Goal: Information Seeking & Learning: Learn about a topic

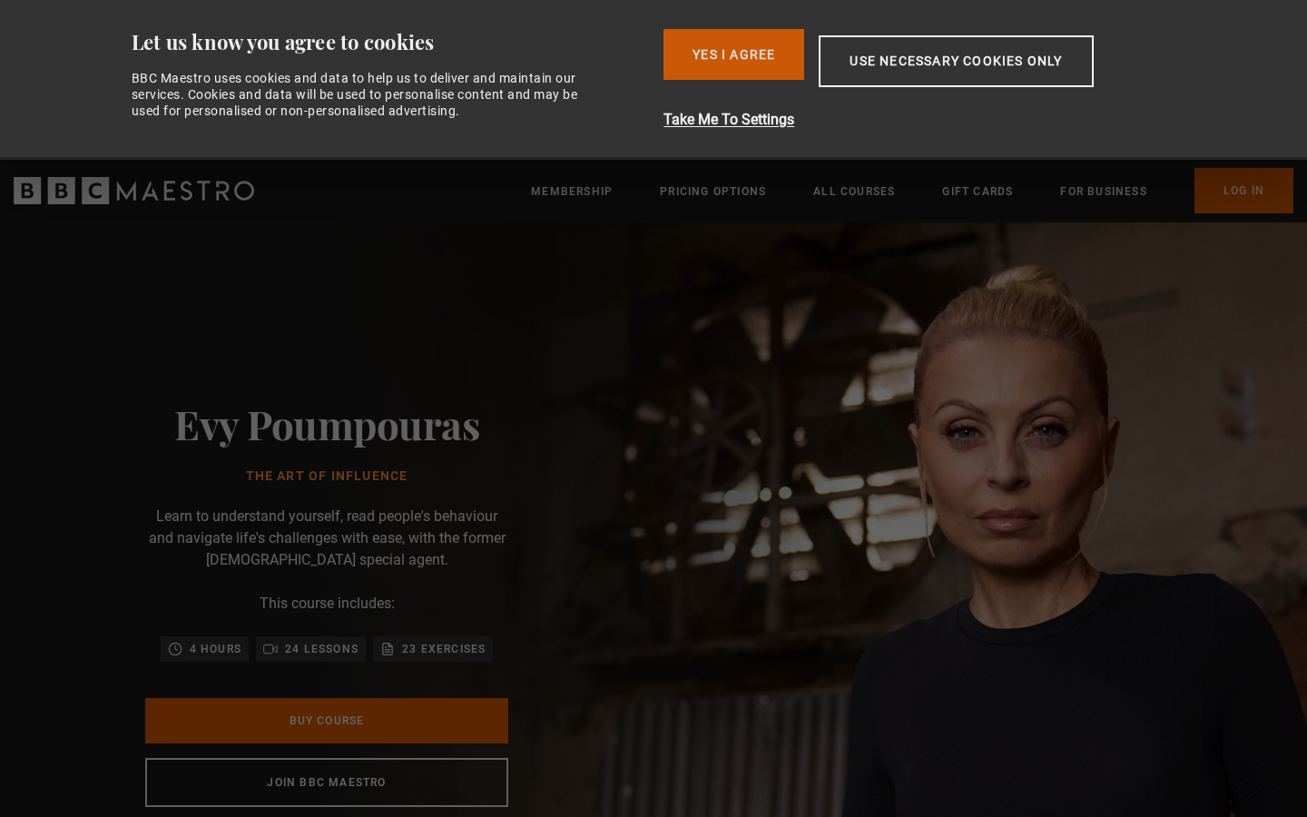
click at [703, 46] on button "Yes I Agree" at bounding box center [733, 54] width 141 height 51
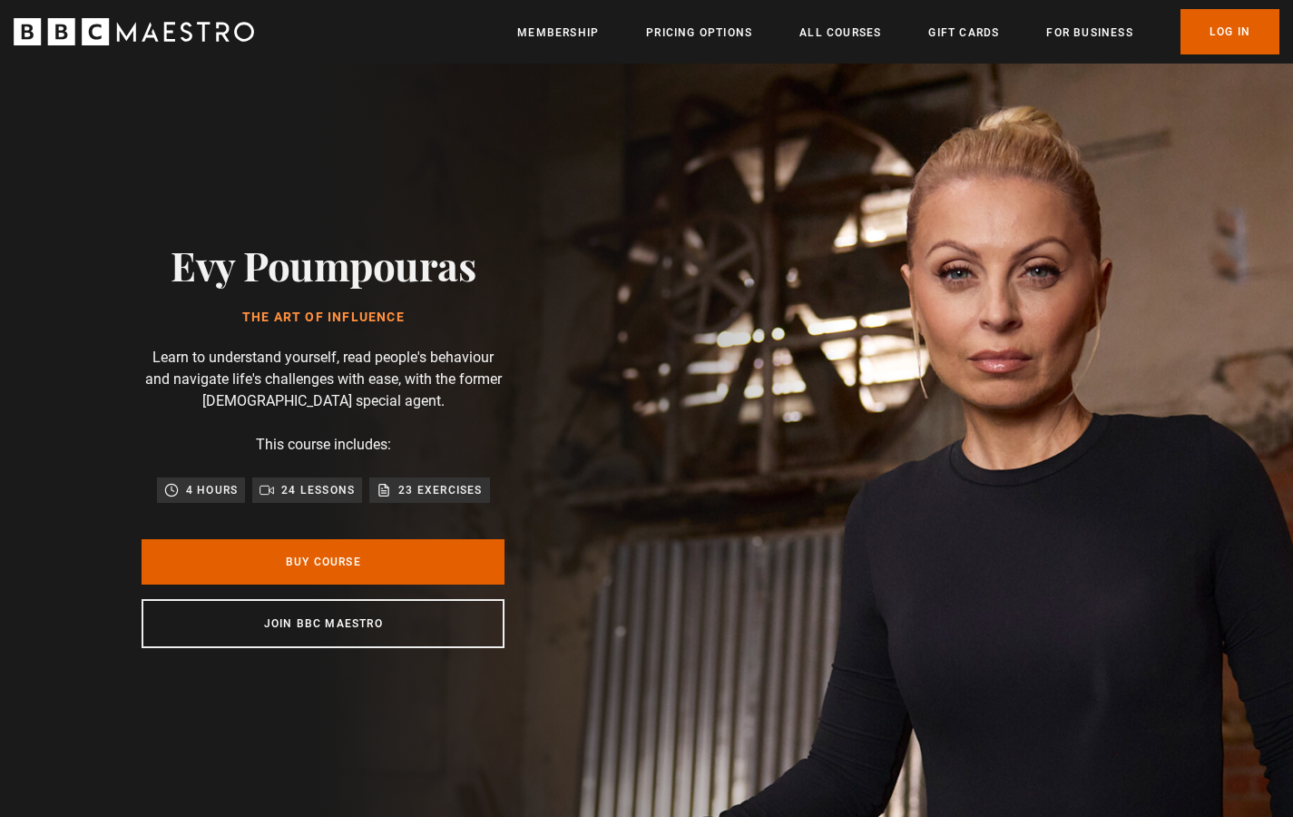
scroll to position [0, 238]
click at [1238, 35] on link "Log In" at bounding box center [1229, 31] width 99 height 45
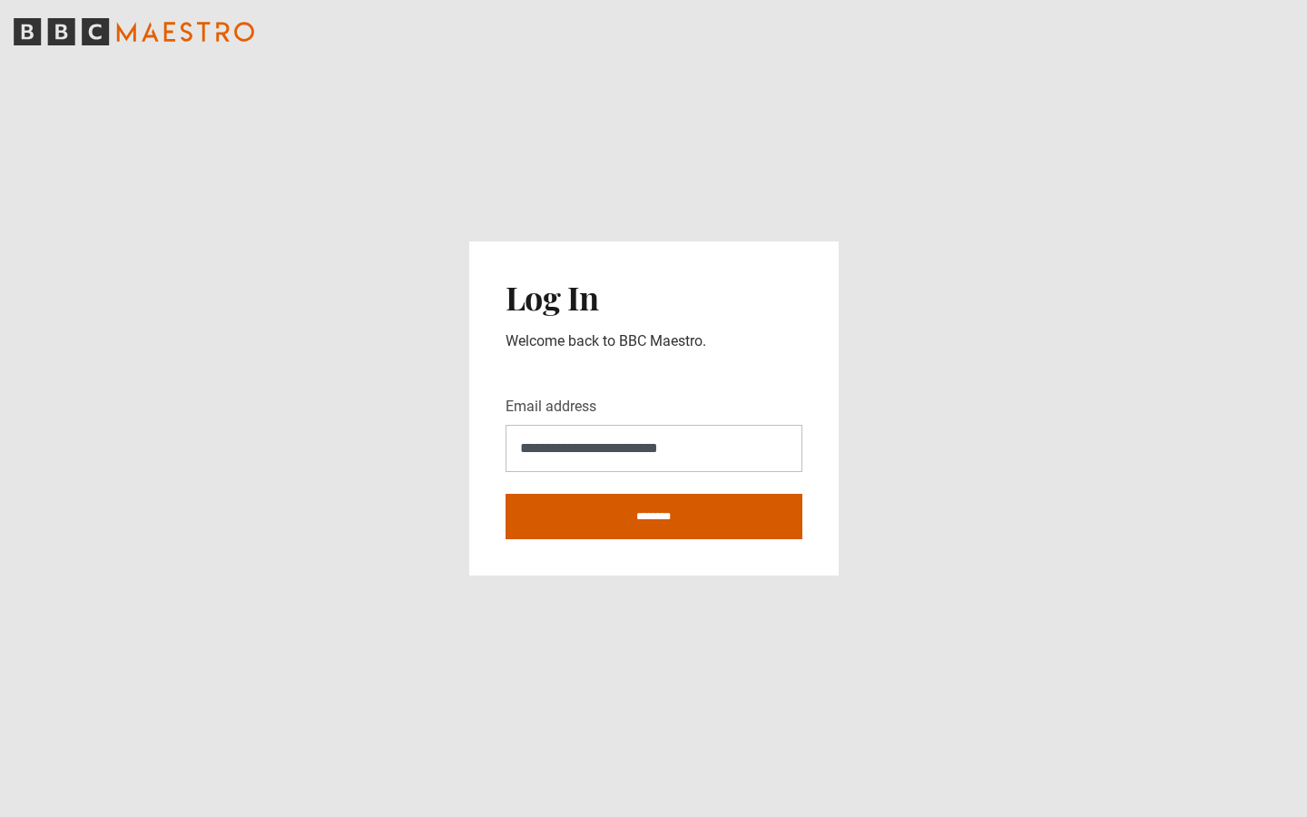
click at [650, 514] on input "********" at bounding box center [653, 516] width 297 height 45
type input "**********"
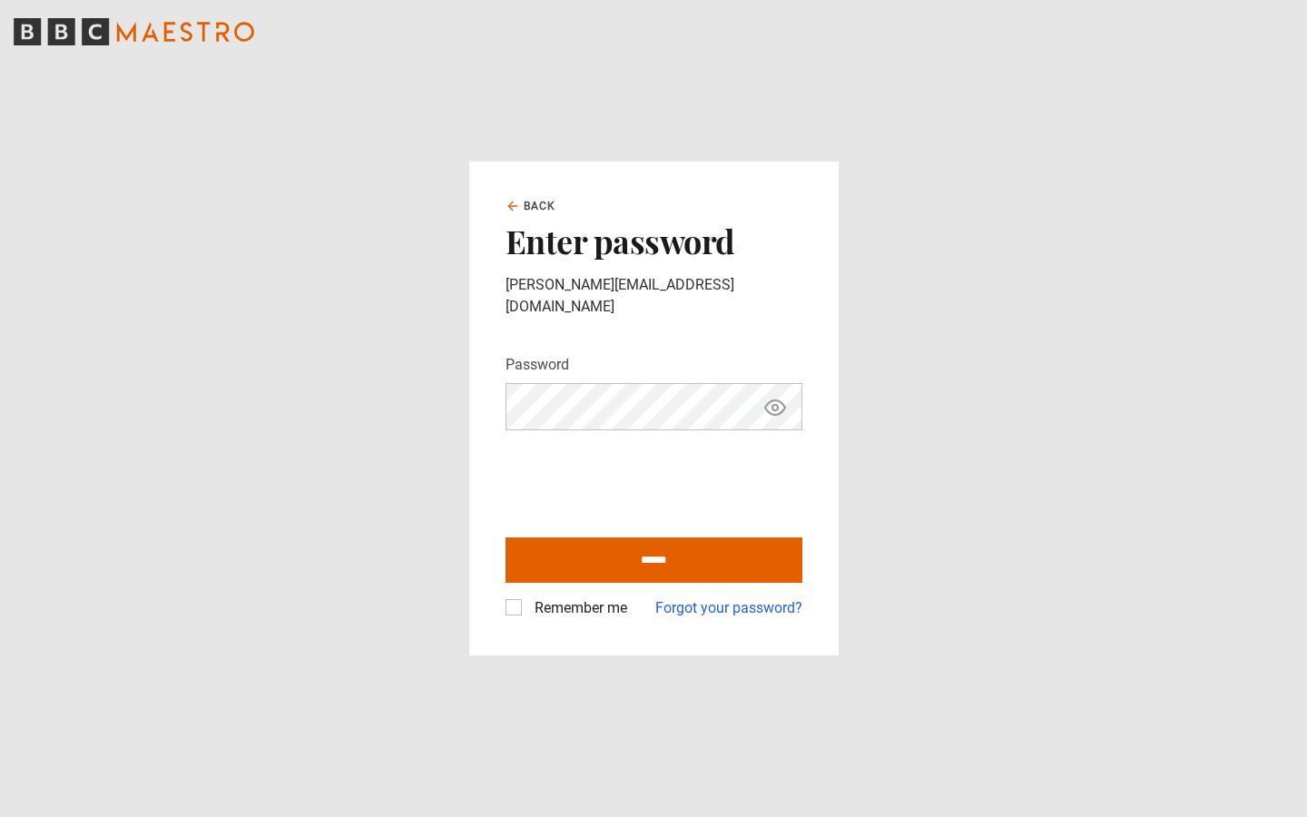
click at [527, 597] on label "Remember me" at bounding box center [577, 608] width 100 height 22
click at [609, 537] on input "******" at bounding box center [653, 559] width 297 height 45
type input "**********"
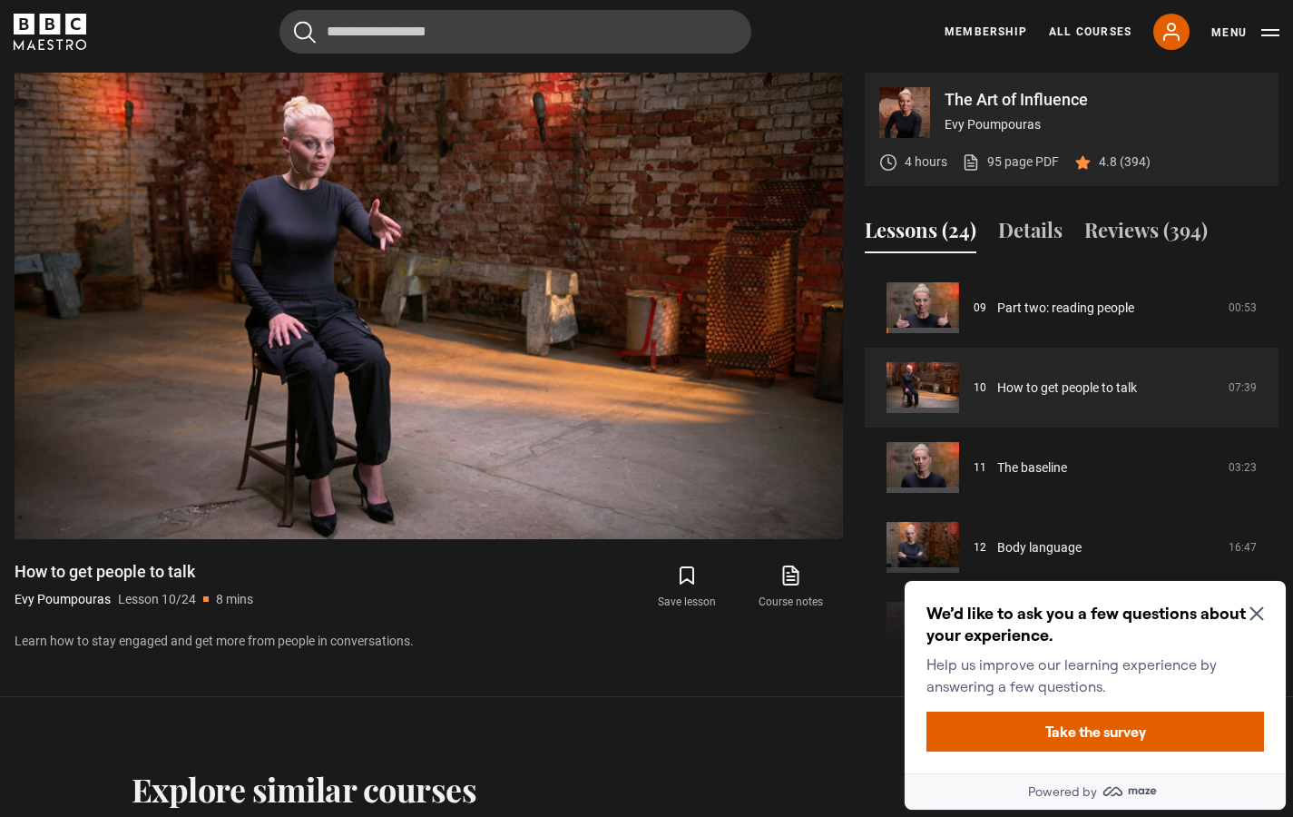
click at [1255, 611] on icon "Close Maze Prompt" at bounding box center [1256, 614] width 14 height 14
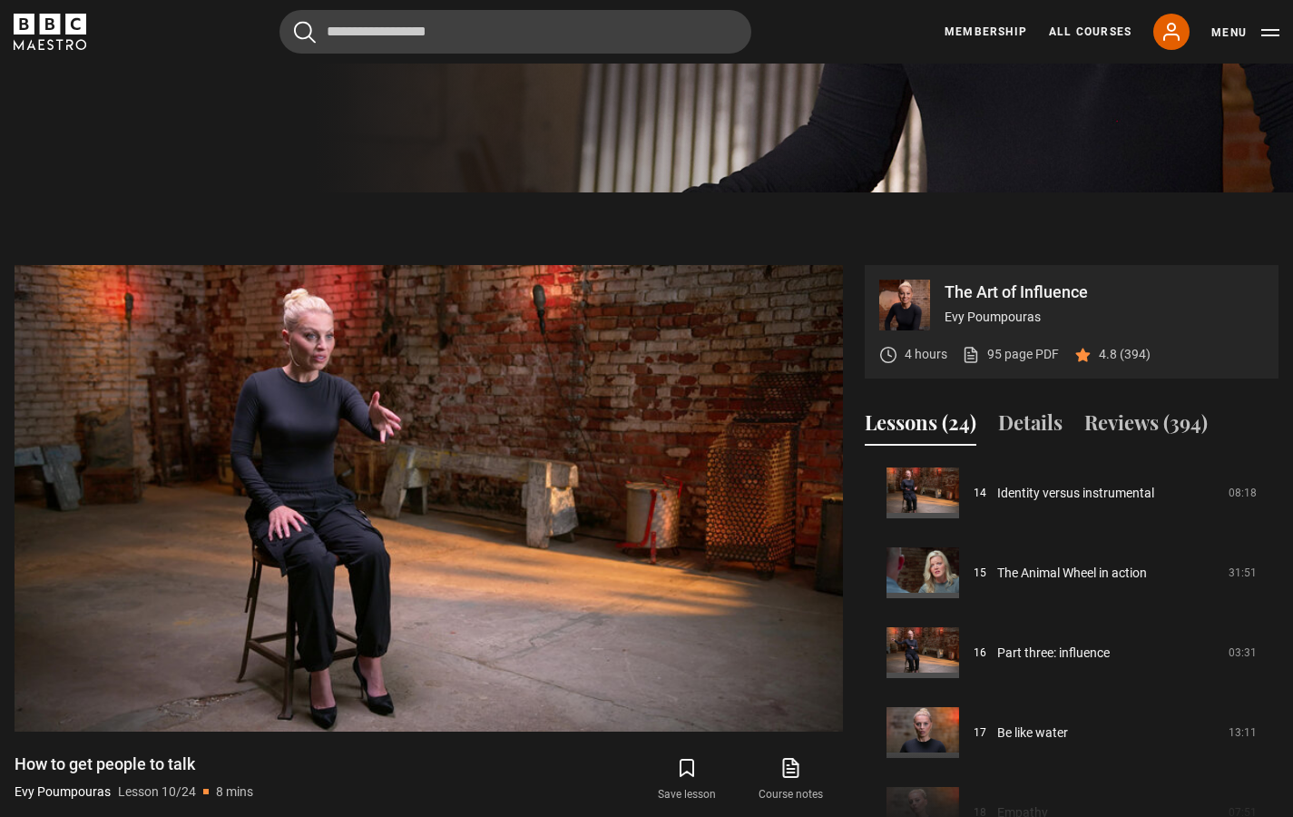
scroll to position [1123, 0]
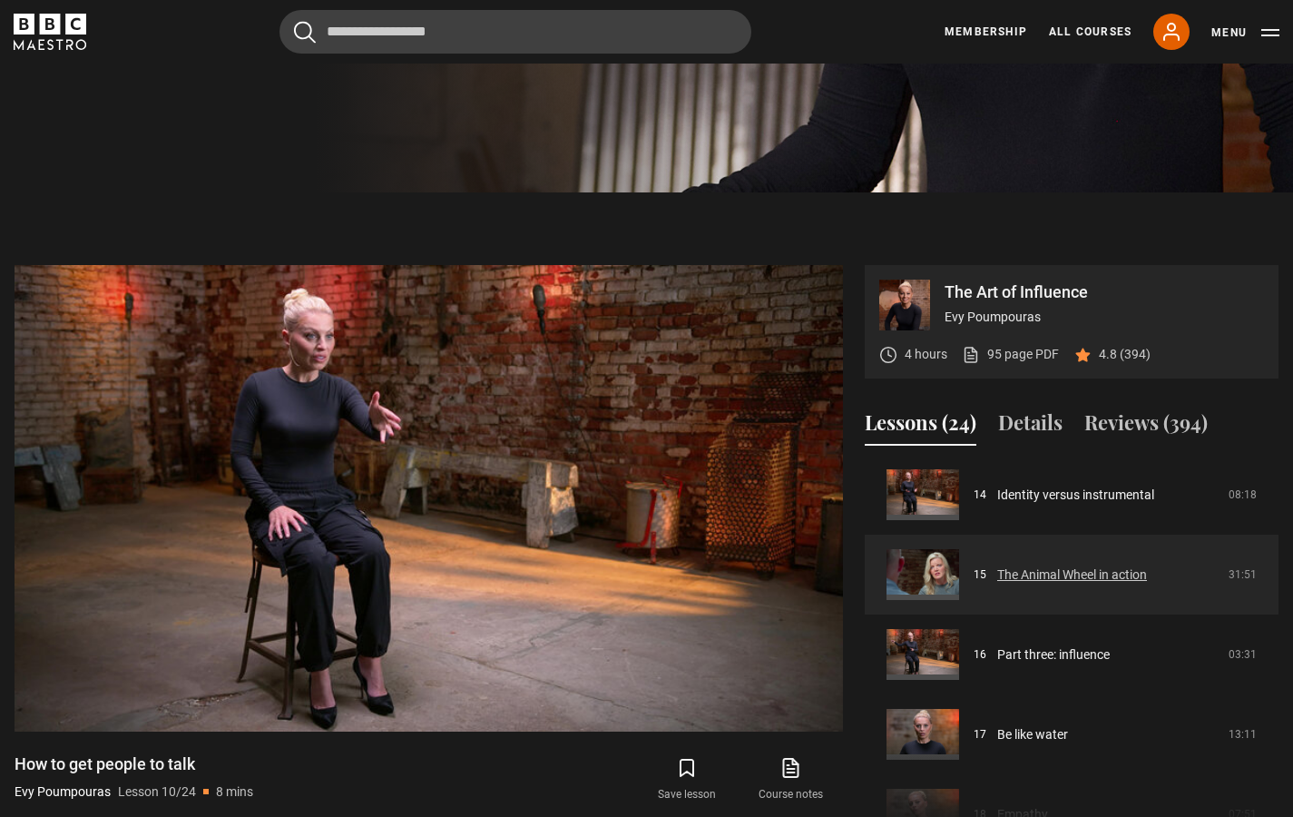
click at [997, 582] on link "The Animal Wheel in action" at bounding box center [1072, 574] width 150 height 19
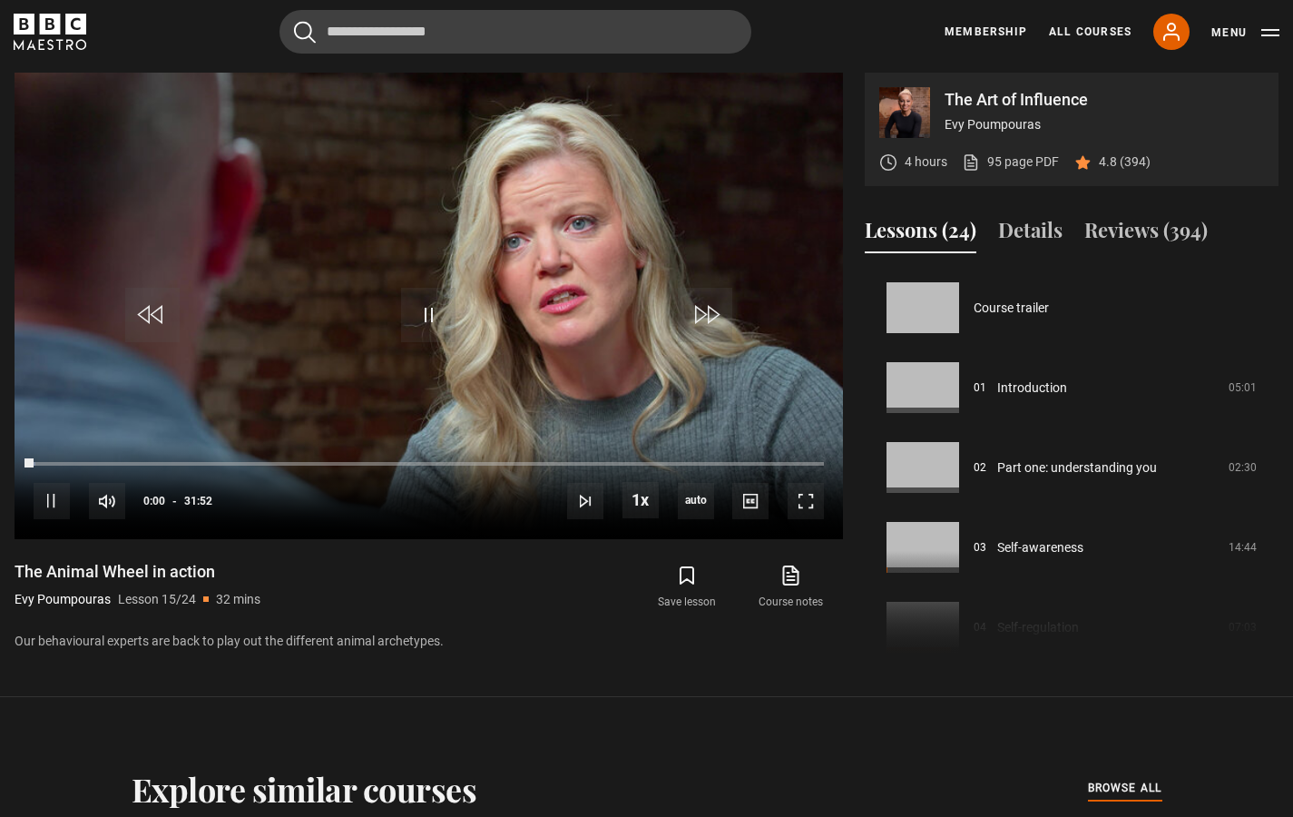
scroll to position [1118, 0]
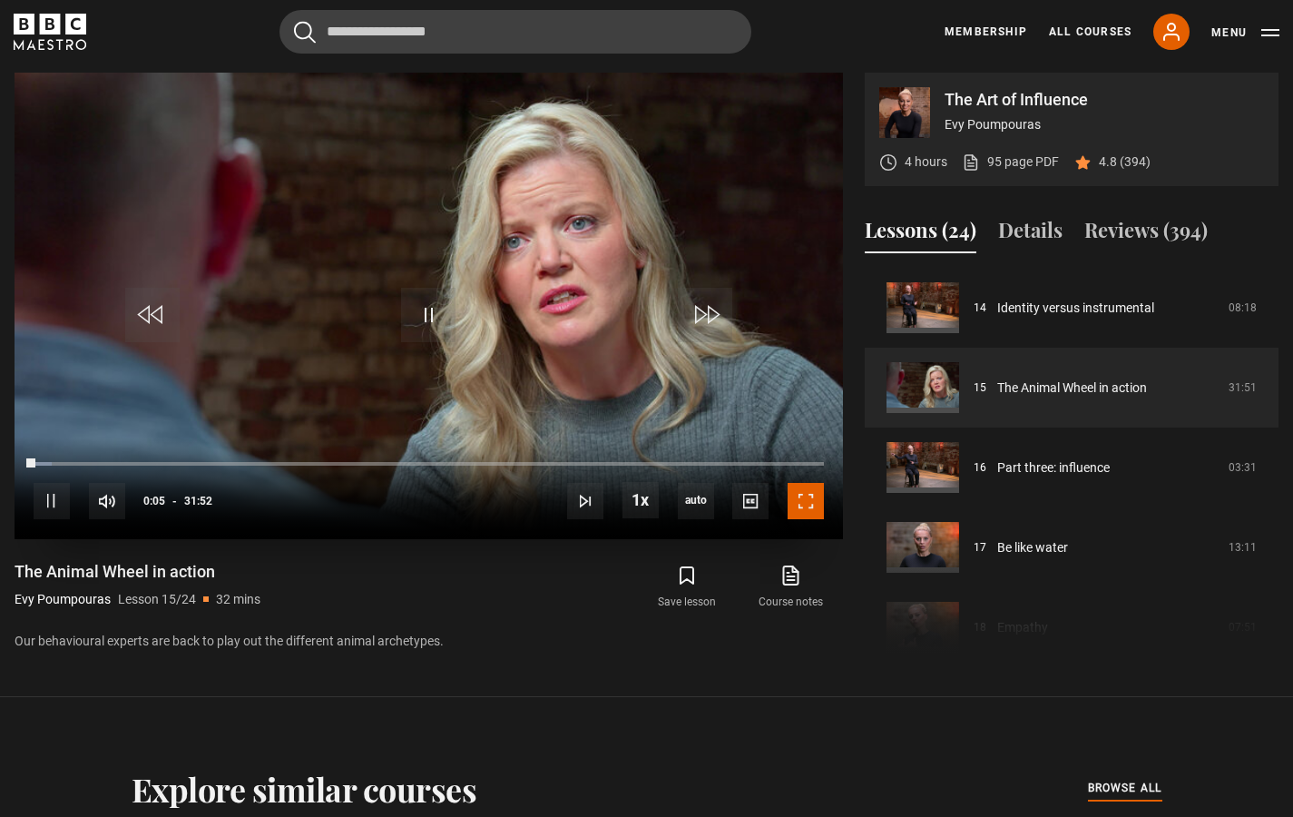
click at [801, 503] on span "Video Player" at bounding box center [806, 501] width 36 height 36
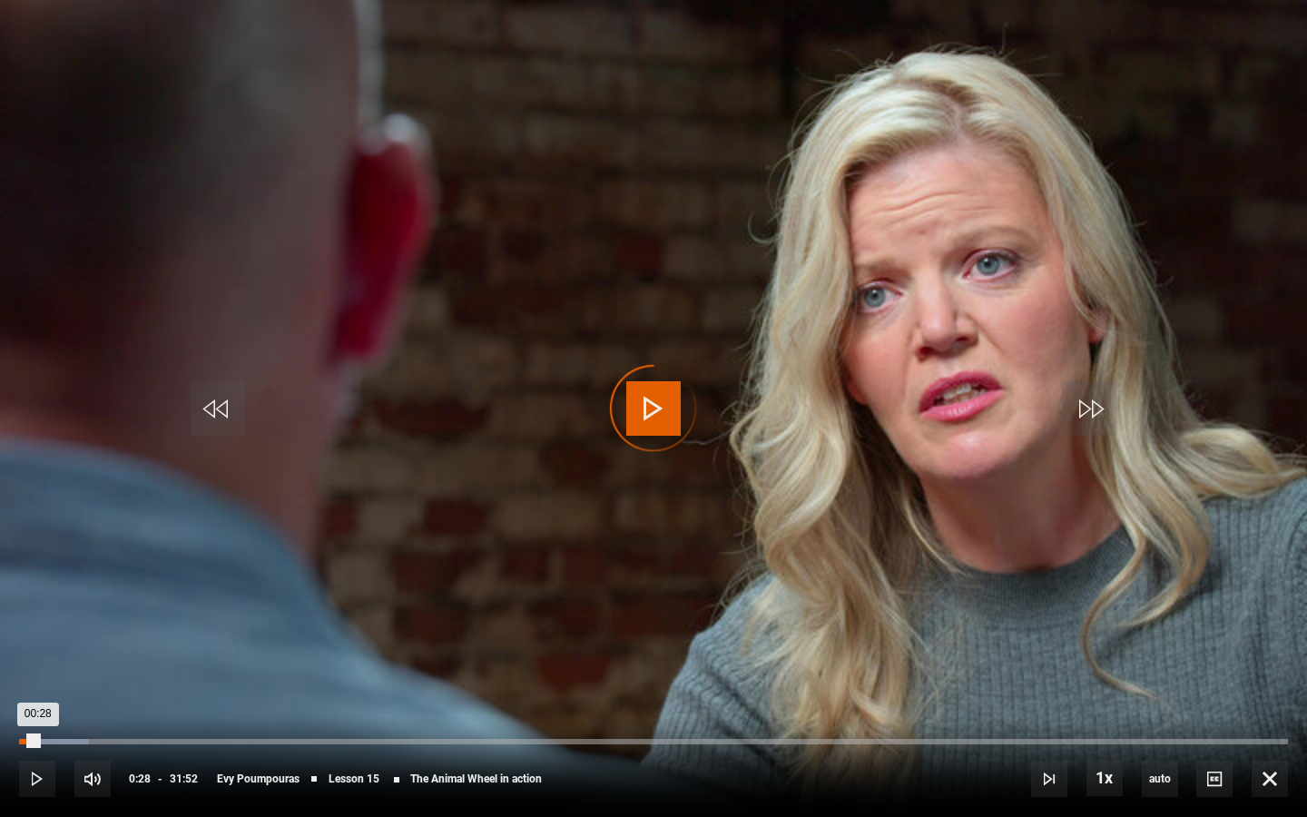
click at [37, 742] on div "00:28" at bounding box center [28, 741] width 19 height 5
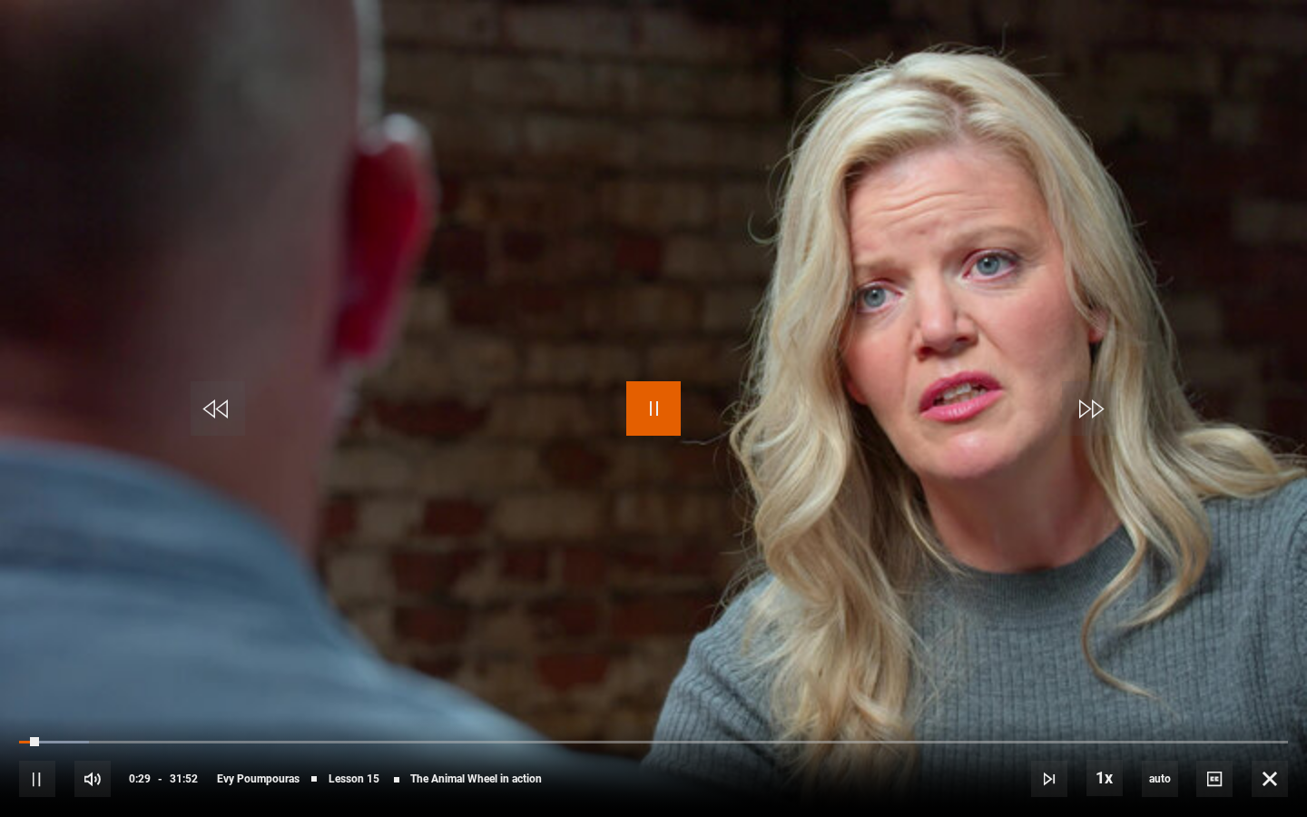
click at [654, 413] on span "Video Player" at bounding box center [653, 408] width 54 height 54
click at [201, 420] on span "Video Player" at bounding box center [218, 408] width 54 height 54
click at [644, 409] on span "Video Player" at bounding box center [653, 408] width 54 height 54
click at [45, 780] on span "Video Player" at bounding box center [37, 778] width 36 height 36
click at [650, 406] on span "Video Player" at bounding box center [653, 408] width 54 height 54
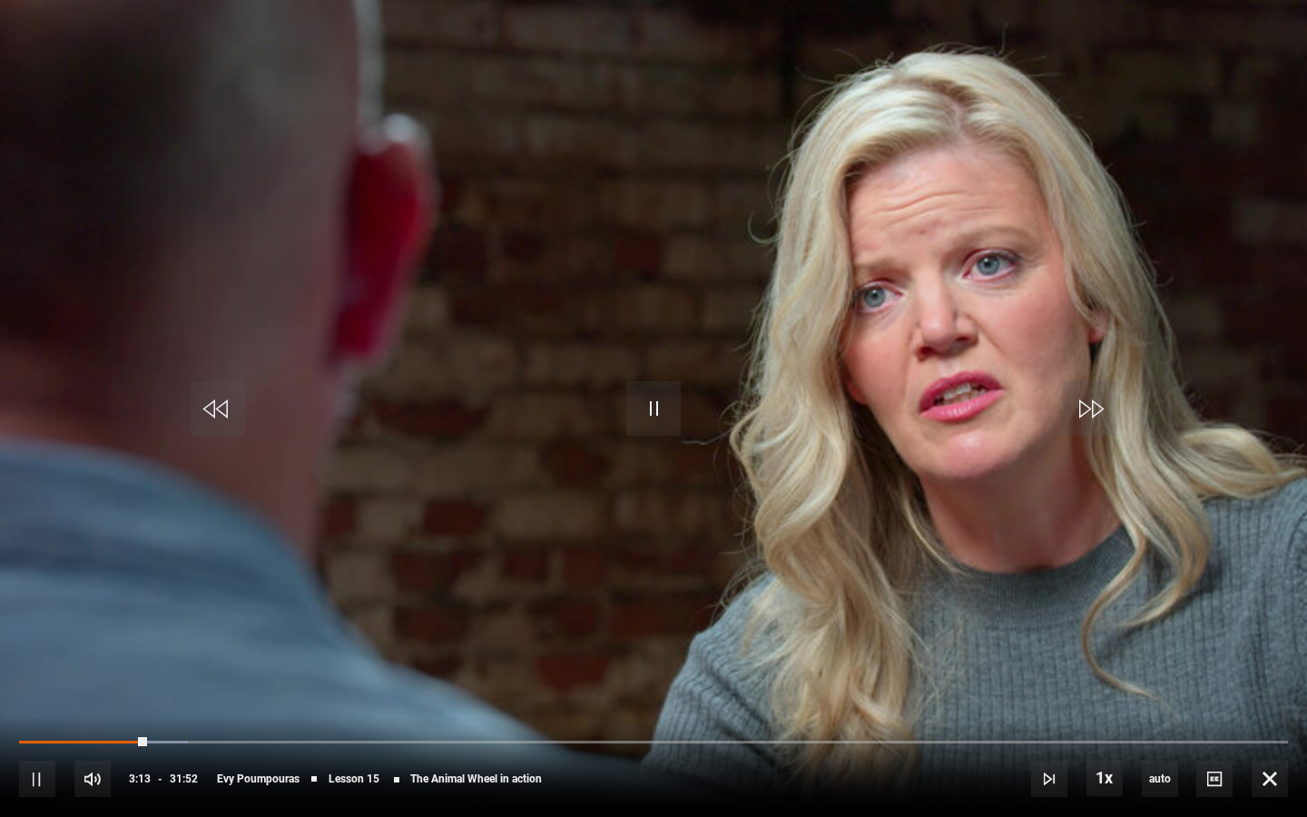
click at [1292, 747] on div "10s Skip Back 10 seconds Pause 10s Skip Forward 10 seconds Loaded : 13.35% 01:4…" at bounding box center [653, 766] width 1307 height 101
click at [1283, 620] on video "Video Player" at bounding box center [653, 408] width 1307 height 817
click at [1276, 637] on video "Video Player" at bounding box center [653, 408] width 1307 height 817
click at [645, 423] on span "Video Player" at bounding box center [653, 408] width 54 height 54
drag, startPoint x: 645, startPoint y: 423, endPoint x: 645, endPoint y: 446, distance: 23.6
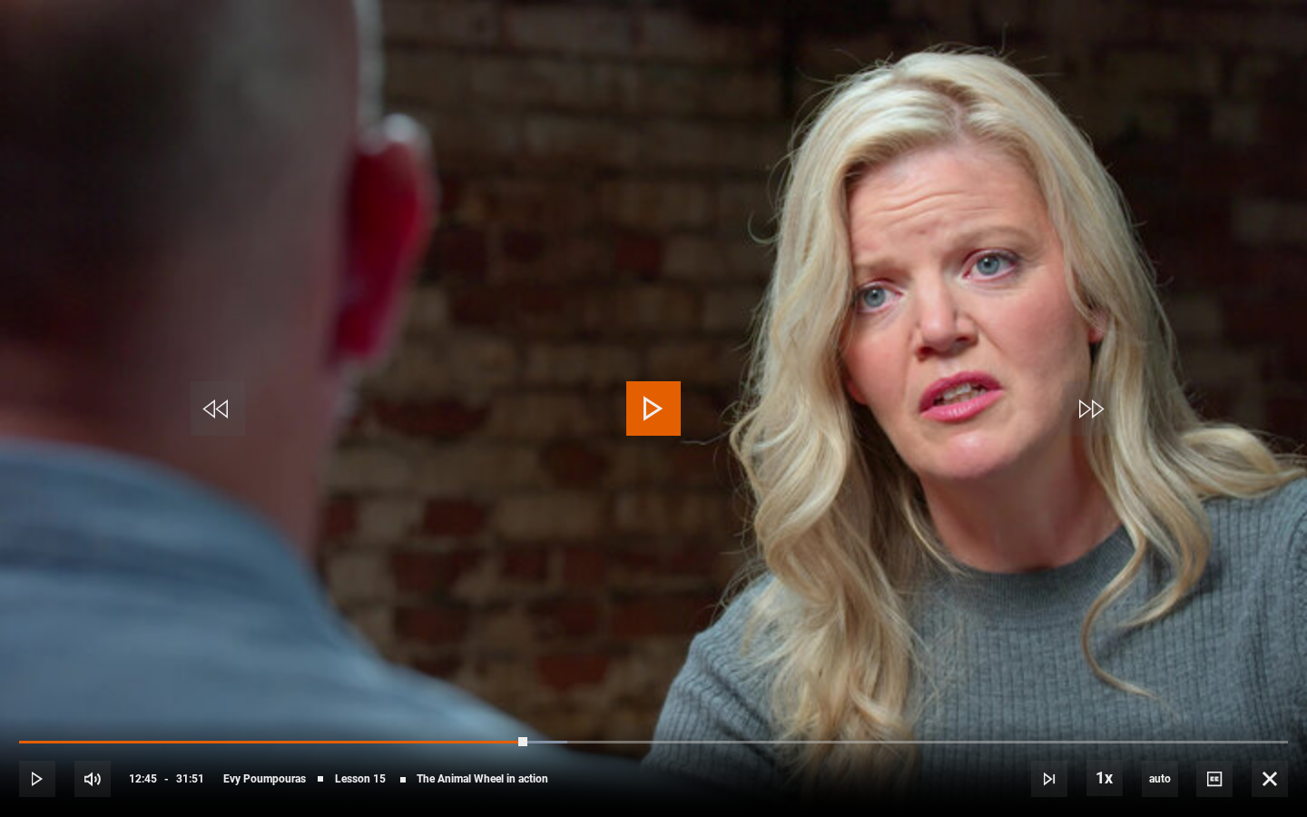
click at [645, 430] on span "Video Player" at bounding box center [653, 408] width 54 height 54
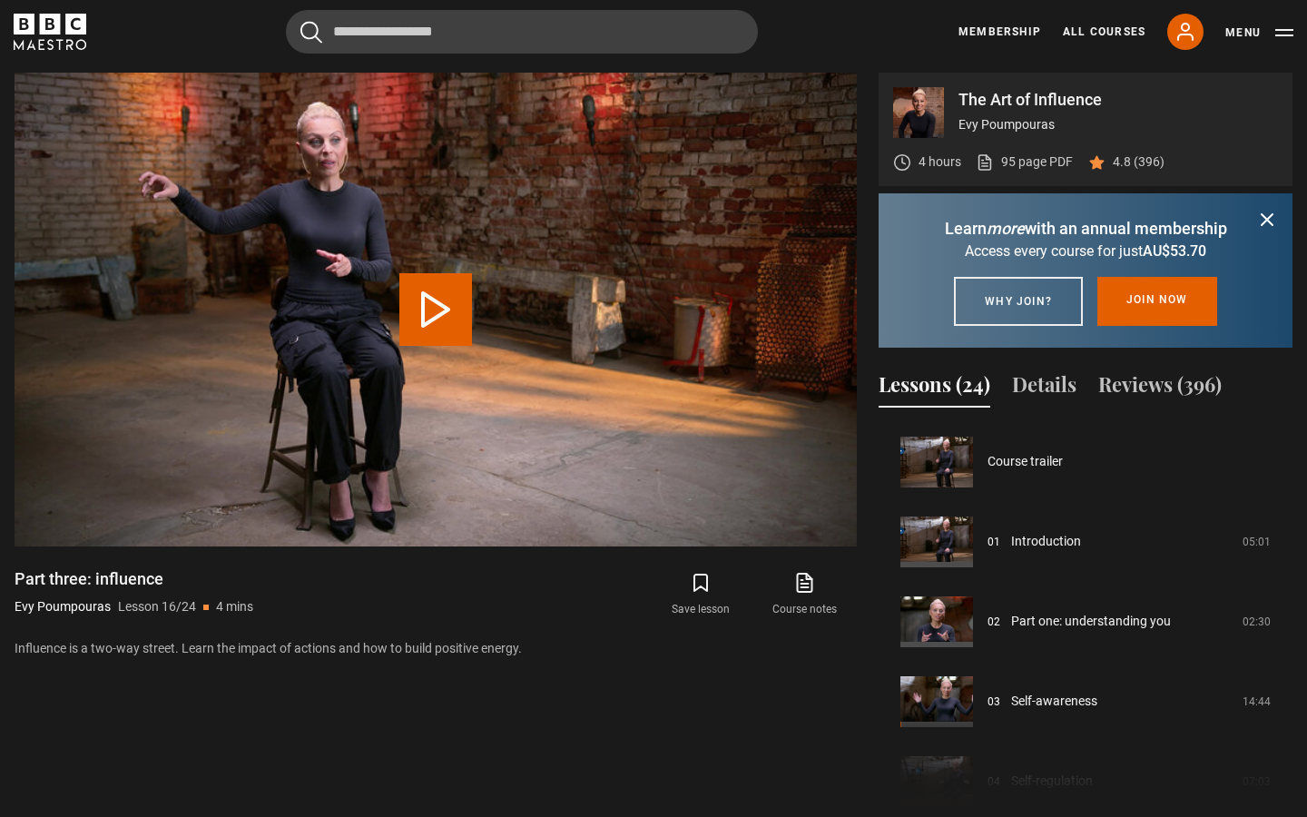
scroll to position [1198, 0]
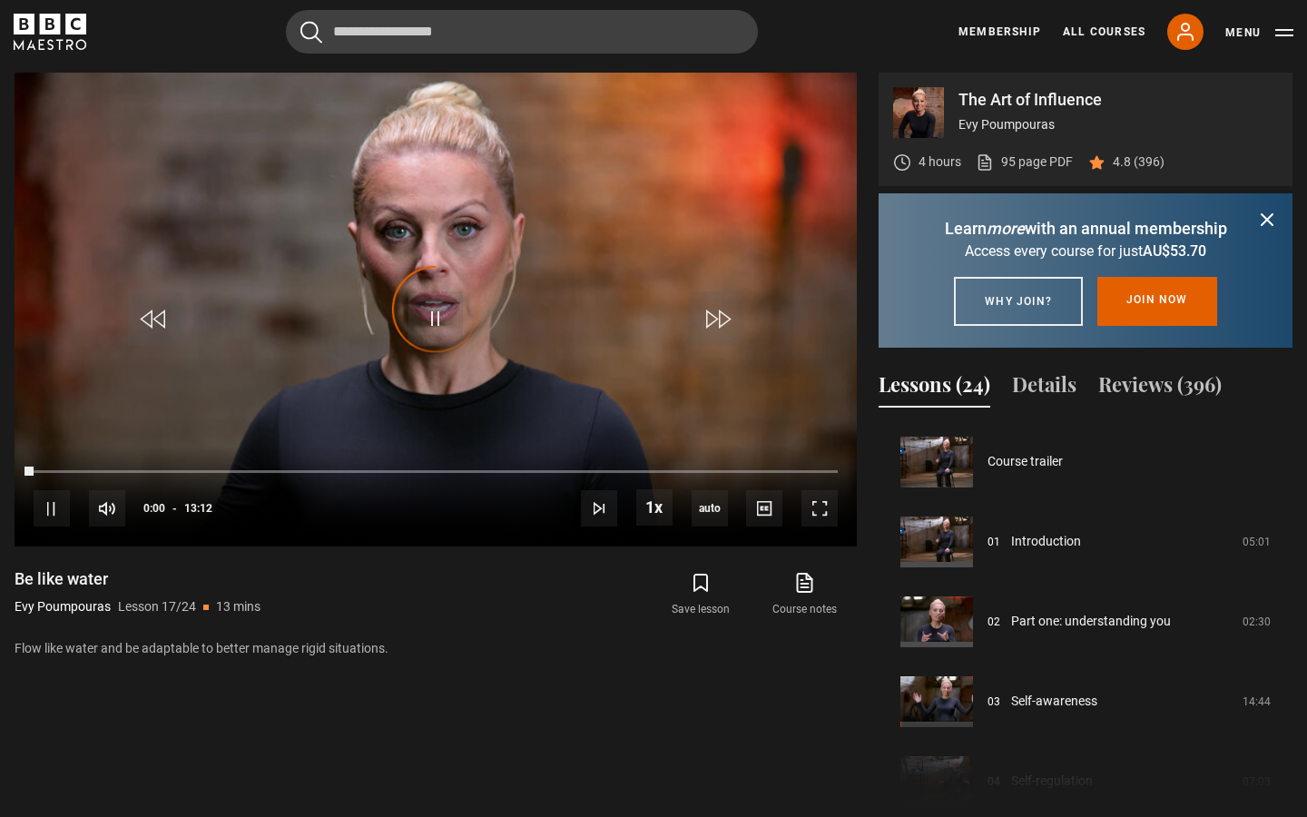
scroll to position [1278, 0]
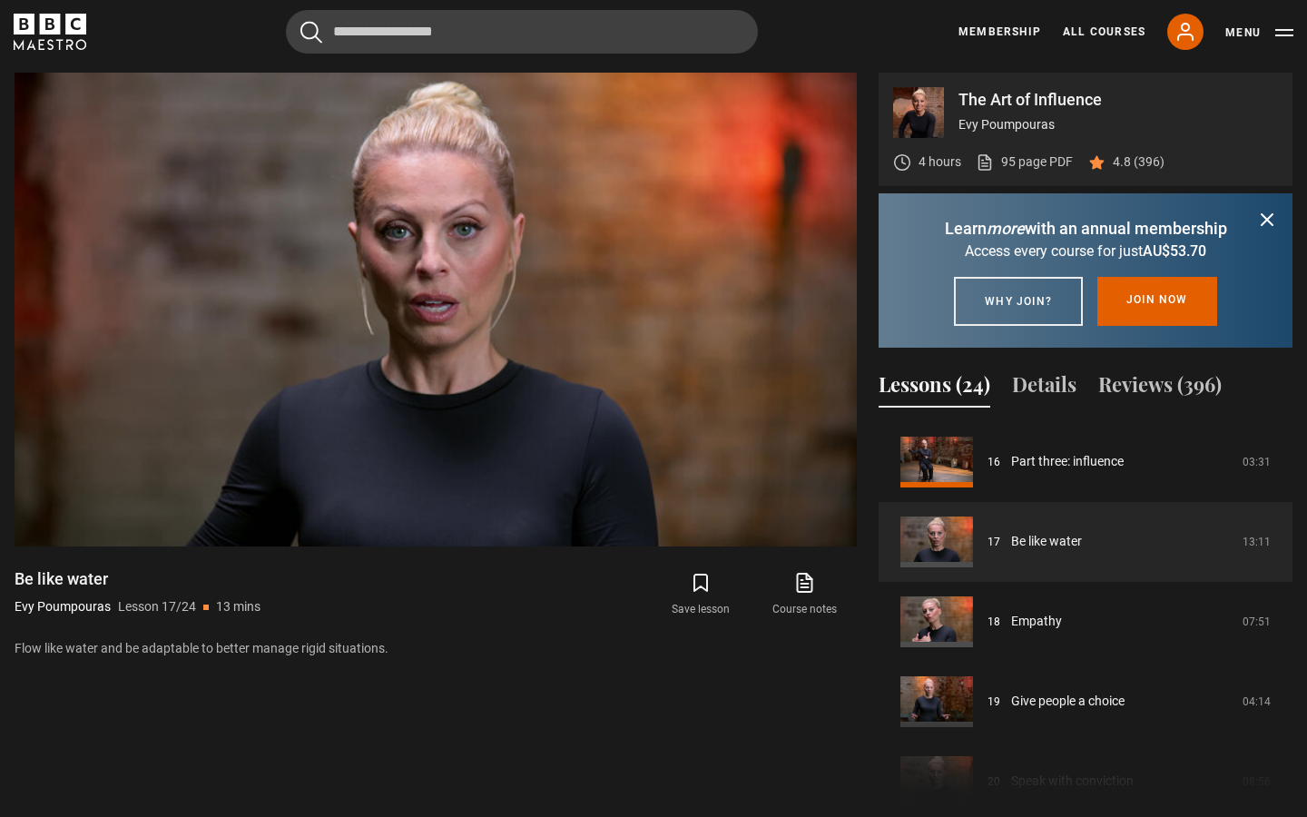
click at [1272, 221] on icon "submit" at bounding box center [1267, 220] width 22 height 22
click at [1266, 369] on div "Lessons (24) Details Reviews (396)" at bounding box center [1085, 391] width 414 height 45
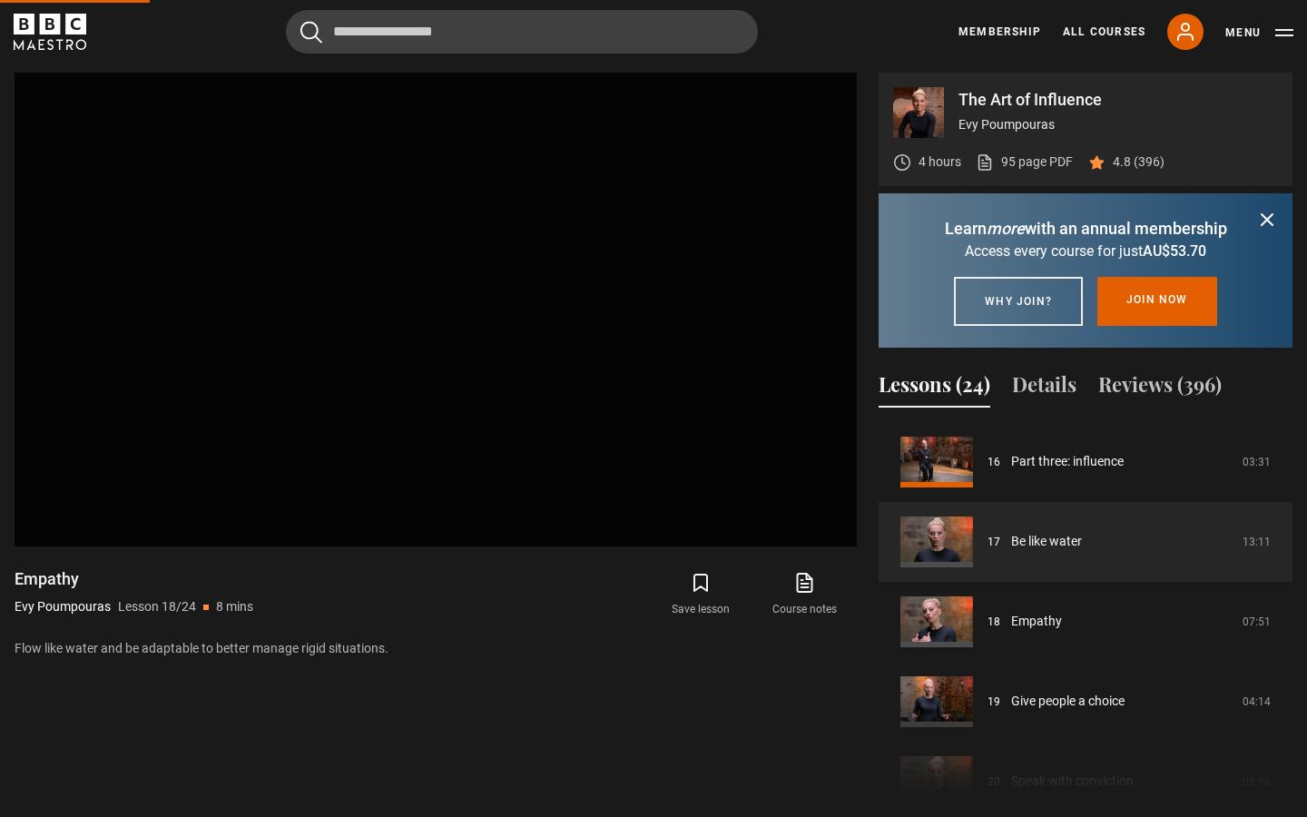
click at [1266, 221] on icon "submit" at bounding box center [1267, 220] width 22 height 22
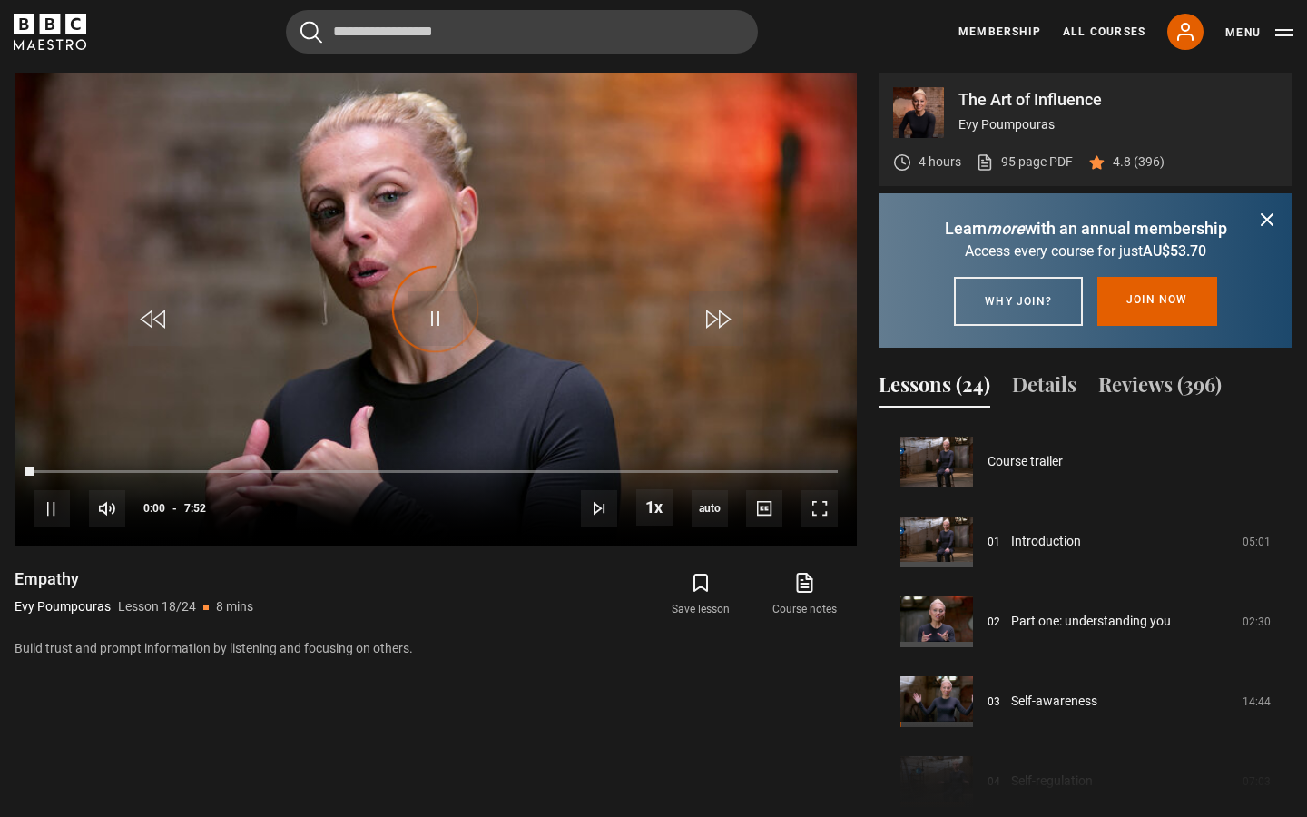
scroll to position [1357, 0]
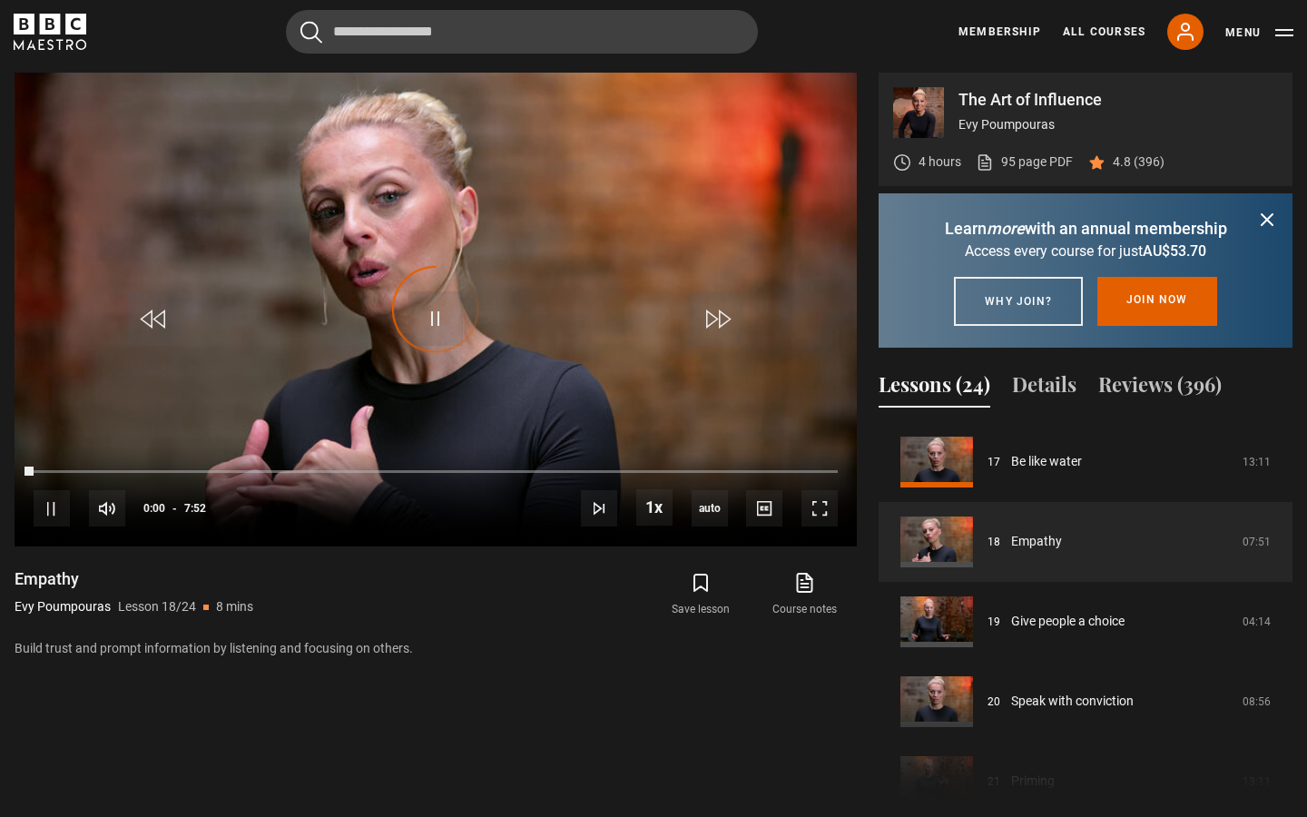
click at [1266, 221] on icon "submit" at bounding box center [1267, 220] width 22 height 22
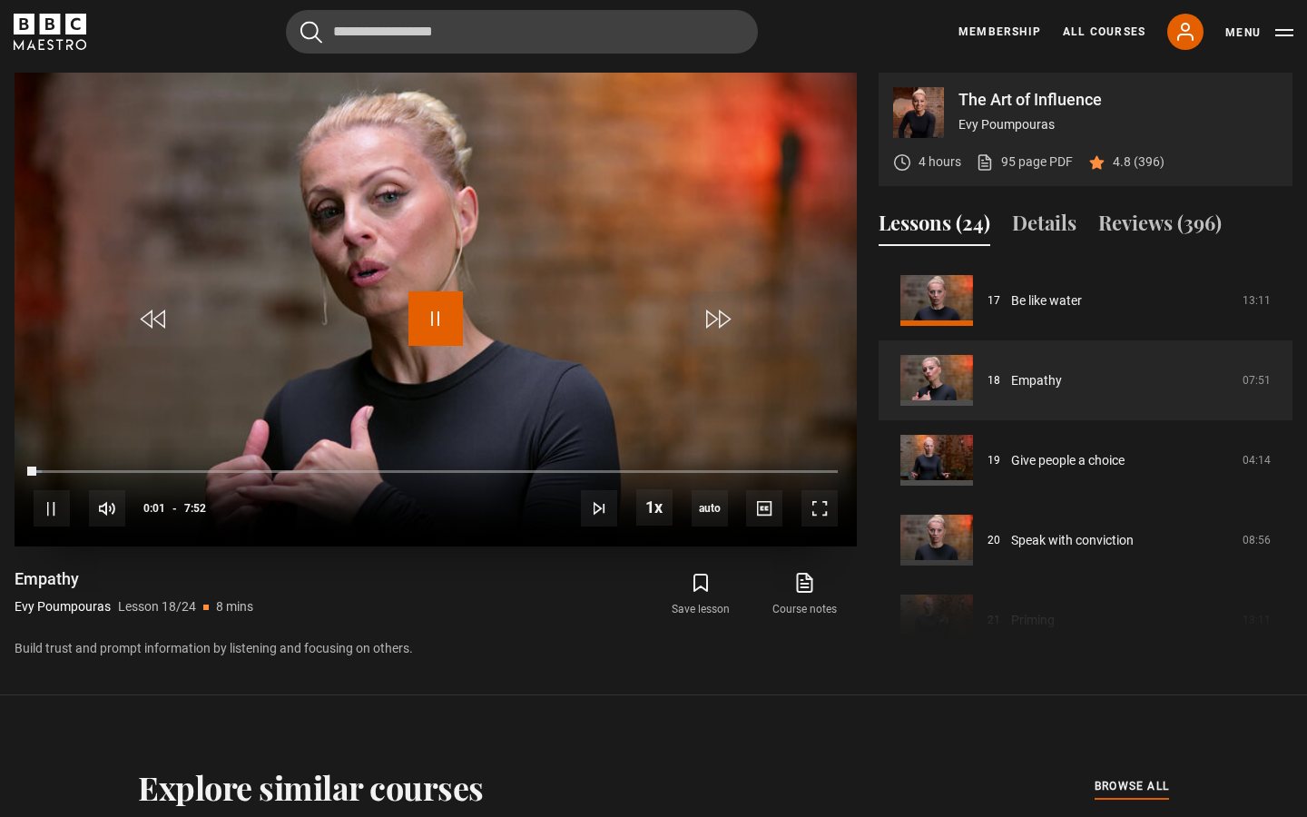
click at [436, 324] on span "Video Player" at bounding box center [435, 318] width 54 height 54
